Goal: Find specific page/section: Find specific page/section

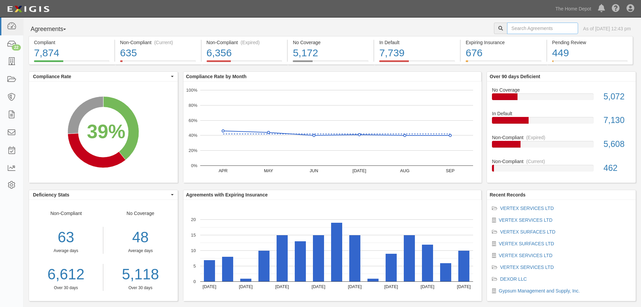
click at [541, 30] on input "text" at bounding box center [542, 28] width 71 height 11
type input "ashley"
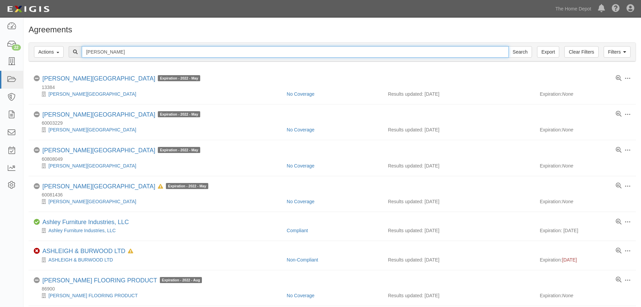
click at [112, 50] on input "ashley" at bounding box center [295, 51] width 427 height 11
type input "ashley furniture"
click at [508, 46] on input "Search" at bounding box center [520, 51] width 24 height 11
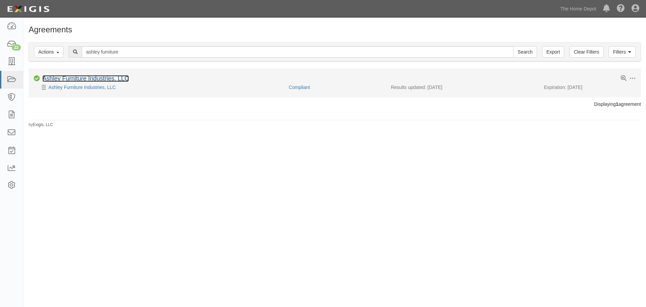
click at [112, 75] on link "Ashley Furniture Industries, LLC" at bounding box center [85, 78] width 86 height 7
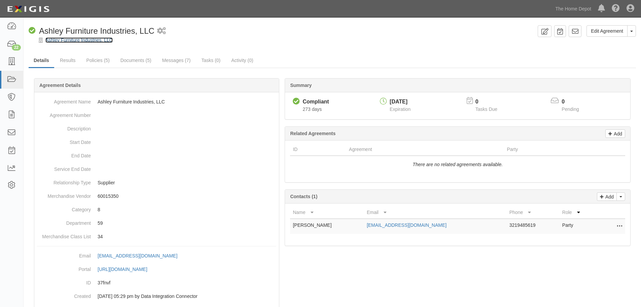
click at [71, 40] on link "Ashley Furniture Industries, LLC" at bounding box center [78, 39] width 67 height 5
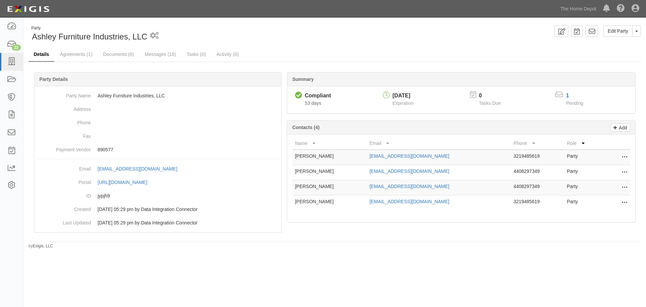
click at [46, 55] on link "Details" at bounding box center [42, 54] width 26 height 14
click at [112, 53] on link "Documents (6)" at bounding box center [118, 54] width 41 height 14
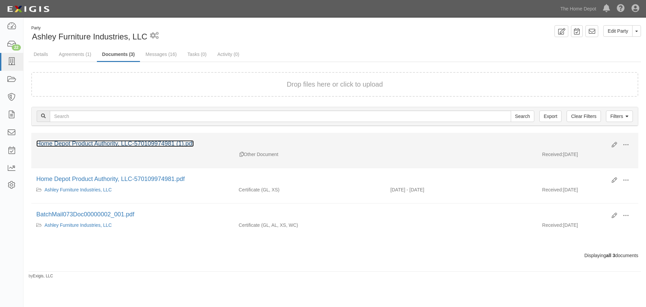
click at [125, 142] on link "Home Depot Product Authority, LLC-570109974981 (1).pdf" at bounding box center [114, 143] width 157 height 7
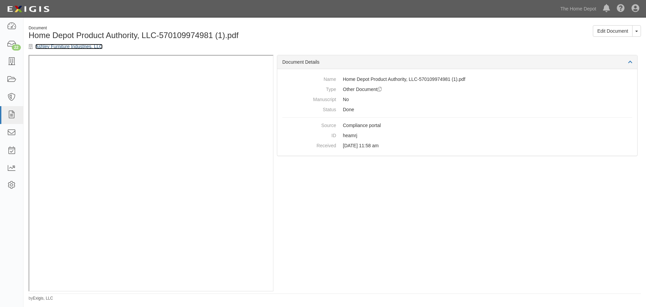
click at [61, 48] on link "Ashley Furniture Industries, LLC" at bounding box center [68, 46] width 67 height 5
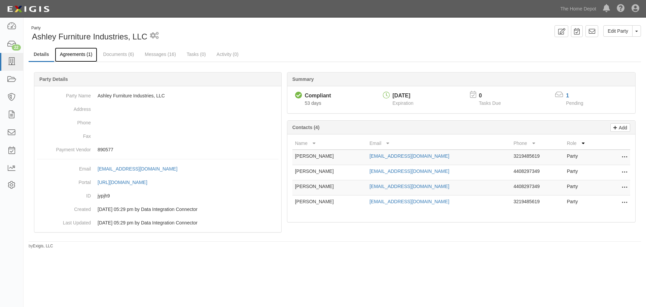
click at [75, 54] on link "Agreements (1)" at bounding box center [76, 54] width 42 height 14
